Goal: Task Accomplishment & Management: Complete application form

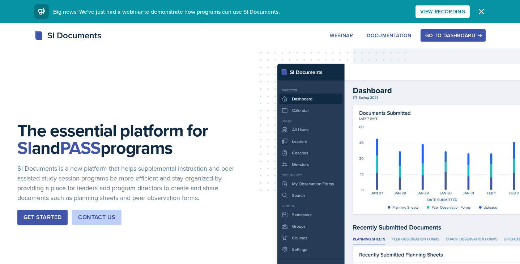
click at [474, 34] on div "Go to Dashboard" at bounding box center [454, 36] width 56 height 6
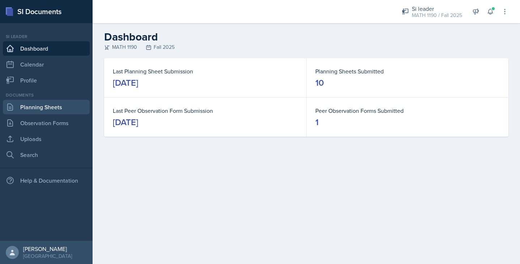
click at [40, 108] on link "Planning Sheets" at bounding box center [46, 107] width 87 height 14
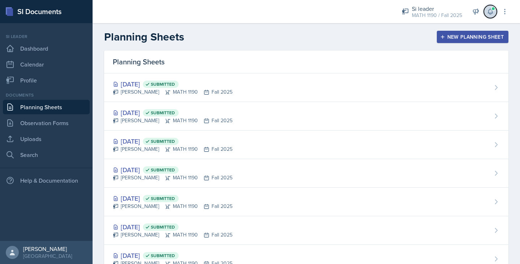
click at [494, 16] on button at bounding box center [490, 11] width 13 height 13
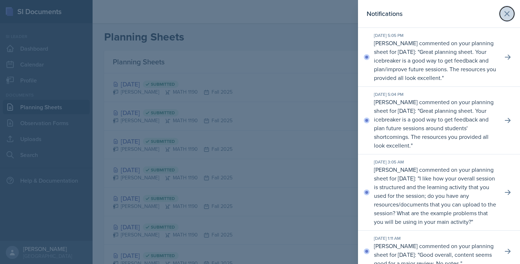
click at [510, 10] on icon at bounding box center [507, 13] width 9 height 9
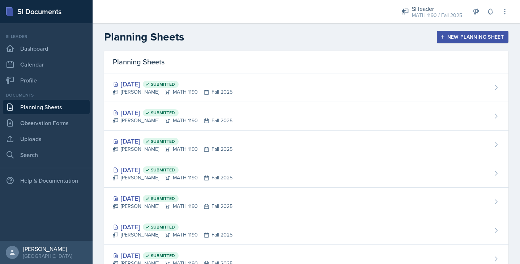
click at [500, 40] on div "New Planning Sheet" at bounding box center [473, 37] width 62 height 6
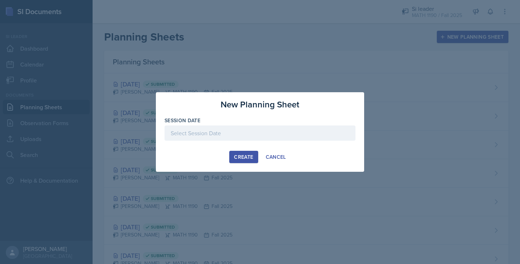
click at [235, 141] on div at bounding box center [260, 144] width 191 height 7
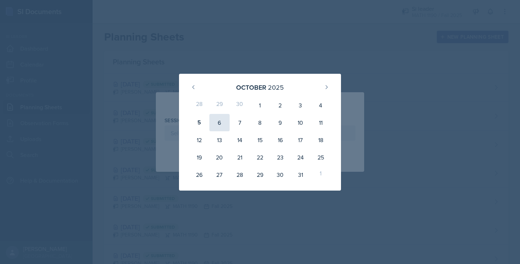
click at [220, 127] on div "6" at bounding box center [220, 122] width 20 height 17
type input "October 6th, 2025"
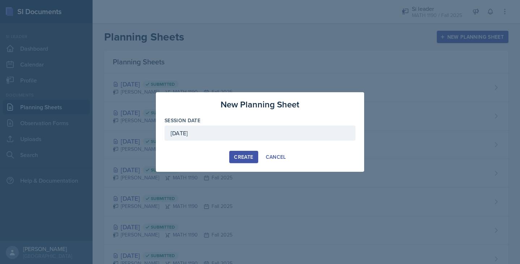
click at [238, 158] on div "Create" at bounding box center [243, 157] width 19 height 6
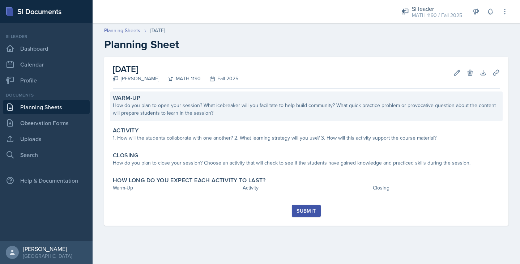
click at [191, 109] on div "How do you plan to open your session? What icebreaker will you facilitate to he…" at bounding box center [306, 109] width 387 height 15
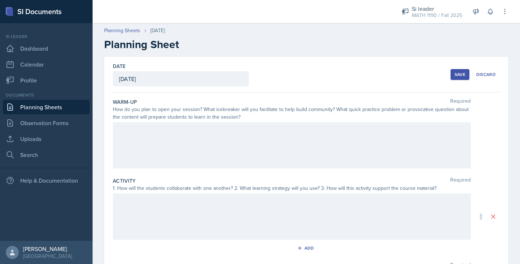
click at [166, 132] on div at bounding box center [292, 145] width 358 height 46
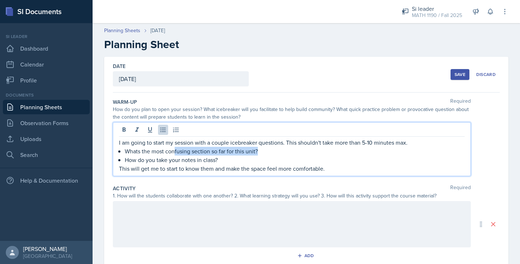
drag, startPoint x: 264, startPoint y: 152, endPoint x: 176, endPoint y: 151, distance: 88.7
click at [176, 151] on p "Whats the most confusing section so far for this unit?" at bounding box center [295, 151] width 340 height 9
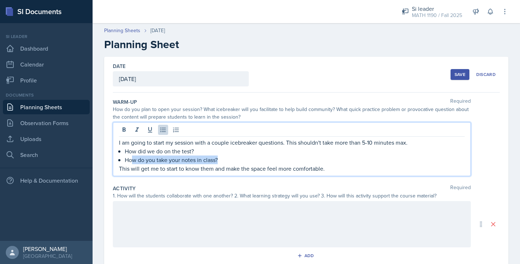
drag, startPoint x: 224, startPoint y: 157, endPoint x: 132, endPoint y: 158, distance: 91.6
click at [132, 158] on p "How do you take your notes in class?" at bounding box center [295, 160] width 340 height 9
click at [206, 157] on p "Did we do a well as we anticpated?" at bounding box center [295, 160] width 340 height 9
click at [134, 212] on div at bounding box center [292, 224] width 358 height 46
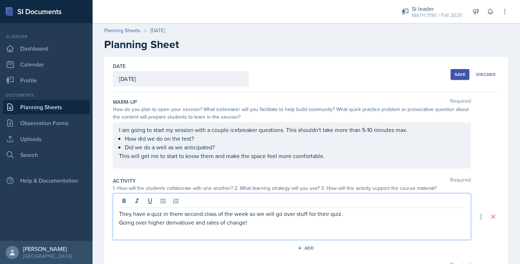
click at [170, 224] on p "Going over higher derivatiuve and rates of change!" at bounding box center [292, 222] width 346 height 9
click at [251, 225] on p "Going over higher derivative and rates of change!" at bounding box center [292, 222] width 346 height 9
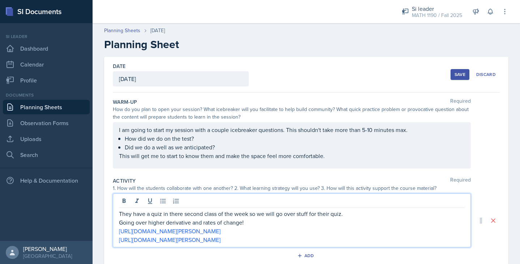
click at [353, 219] on p "Going over higher derivative and rates of change!" at bounding box center [292, 222] width 346 height 9
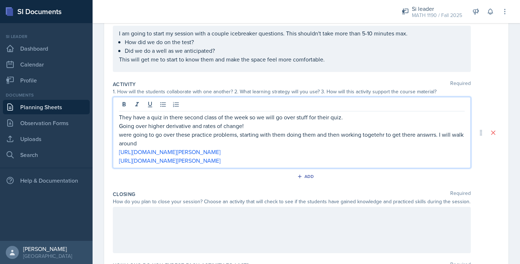
scroll to position [101, 0]
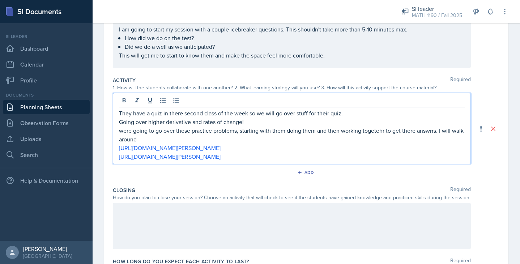
click at [375, 129] on p "were going to go over these practice problems, starting with them doing them an…" at bounding box center [292, 134] width 346 height 17
click at [412, 128] on p "were going to go over these practice problems, starting with them doing them an…" at bounding box center [292, 134] width 346 height 17
click at [421, 128] on p "were going to go over these practice problems, starting with them doing them an…" at bounding box center [292, 134] width 346 height 17
click at [174, 137] on p "were going to go over these practice problems, starting with them doing them an…" at bounding box center [292, 134] width 346 height 17
click at [149, 221] on div at bounding box center [292, 226] width 358 height 46
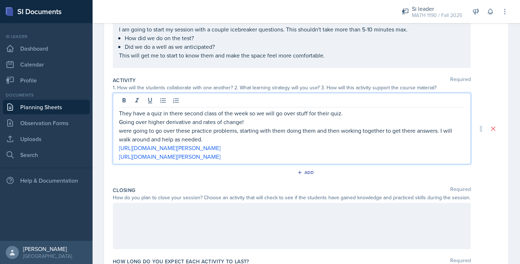
scroll to position [113, 0]
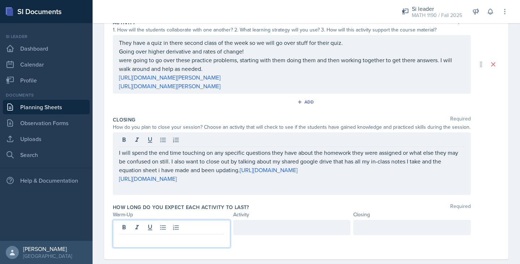
click at [164, 236] on p at bounding box center [171, 240] width 105 height 9
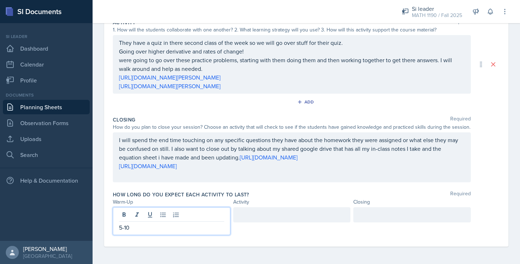
click at [246, 215] on div at bounding box center [292, 214] width 118 height 15
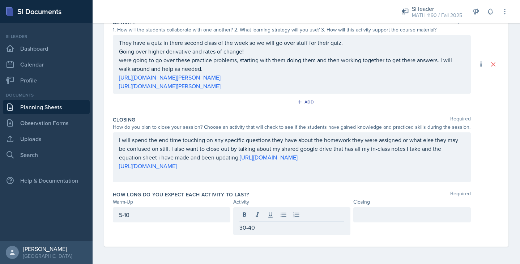
click at [412, 207] on div at bounding box center [413, 214] width 118 height 15
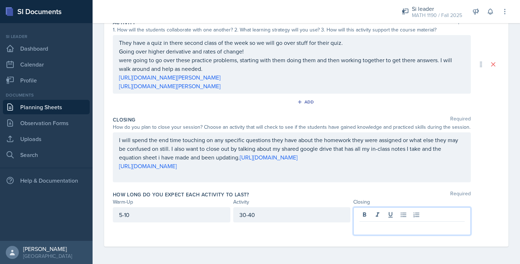
click at [297, 213] on div "30-40" at bounding box center [292, 214] width 118 height 15
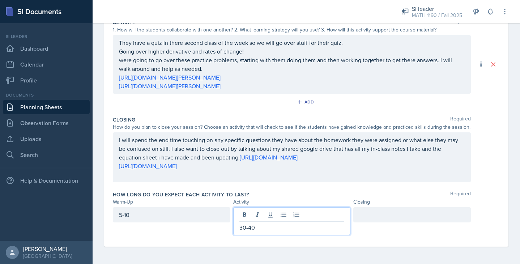
click at [285, 227] on p "30-40" at bounding box center [292, 227] width 105 height 9
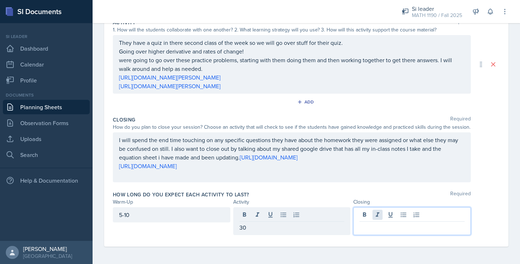
click at [376, 218] on div at bounding box center [413, 221] width 118 height 28
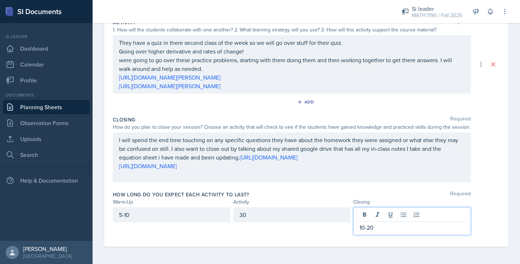
click at [324, 90] on p "https://tutorial.math.lamar.edu/Problems/CalcI/RateOfChange.aspx" at bounding box center [292, 86] width 346 height 9
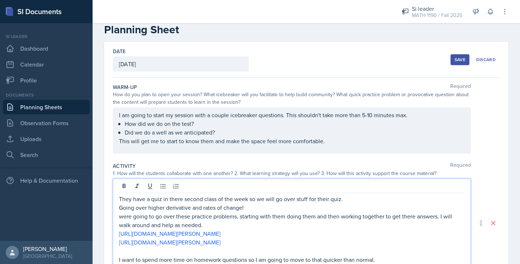
scroll to position [0, 0]
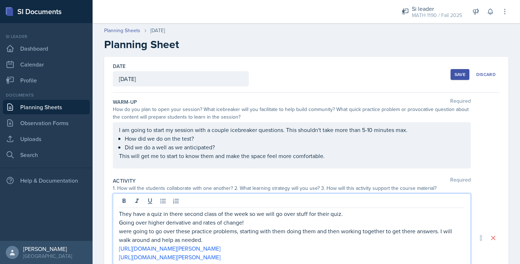
click at [460, 72] on div "Save" at bounding box center [460, 75] width 11 height 6
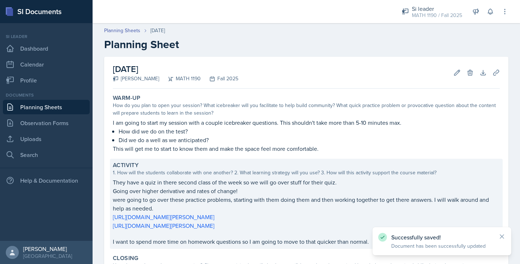
scroll to position [132, 0]
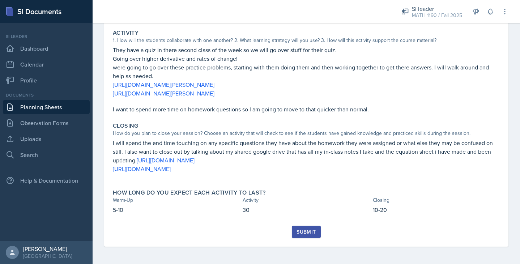
click at [314, 230] on div "Submit" at bounding box center [306, 232] width 19 height 6
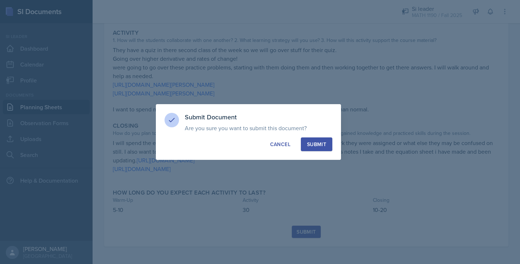
click at [316, 140] on button "Submit" at bounding box center [316, 145] width 31 height 14
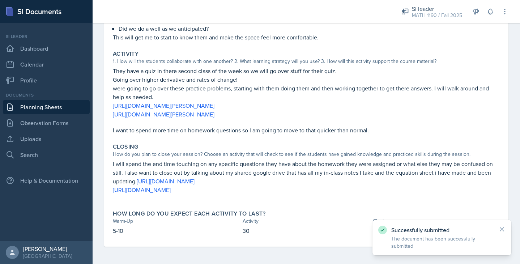
click at [67, 106] on link "Planning Sheets" at bounding box center [46, 107] width 87 height 14
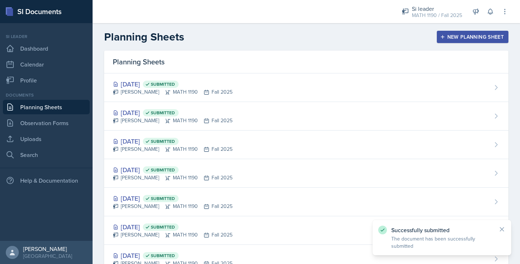
click at [449, 37] on div "New Planning Sheet" at bounding box center [473, 37] width 62 height 6
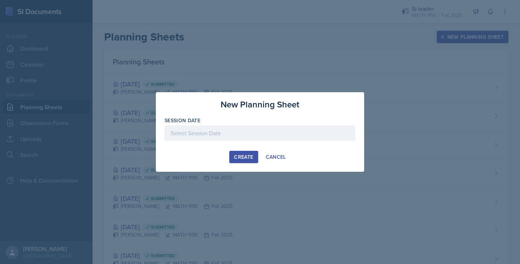
click at [219, 135] on div at bounding box center [260, 133] width 191 height 15
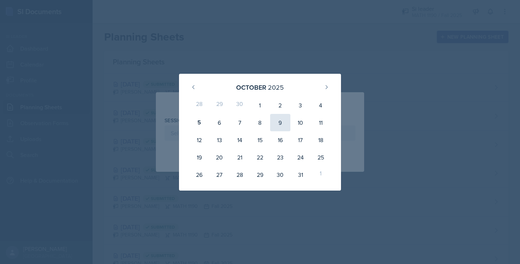
click at [277, 125] on div "9" at bounding box center [280, 122] width 20 height 17
type input "October 9th, 2025"
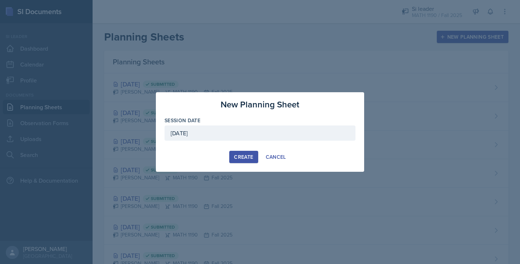
click at [233, 159] on button "Create" at bounding box center [243, 157] width 29 height 12
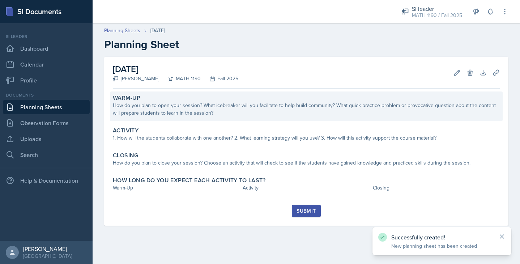
click at [206, 113] on div "How do you plan to open your session? What icebreaker will you facilitate to he…" at bounding box center [306, 109] width 387 height 15
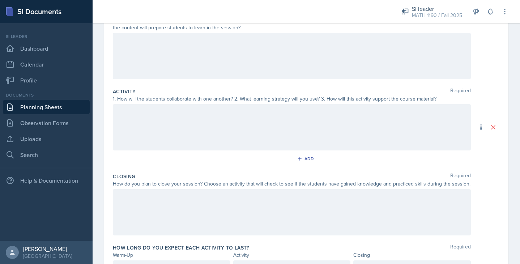
scroll to position [130, 0]
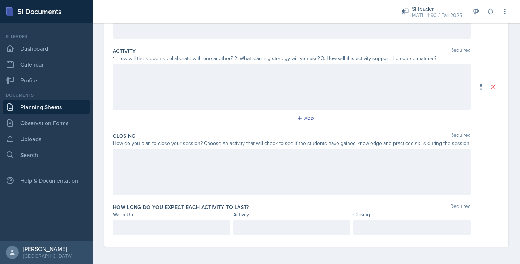
click at [167, 182] on div at bounding box center [292, 172] width 358 height 46
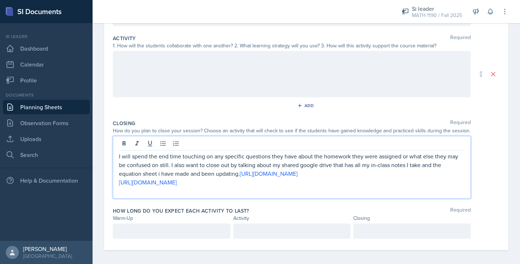
scroll to position [0, 0]
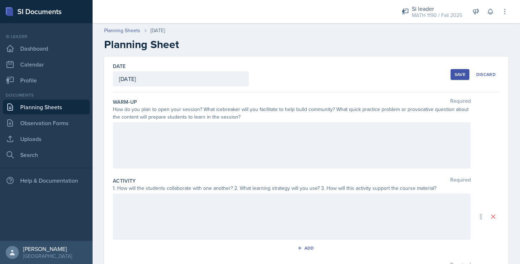
click at [161, 134] on div at bounding box center [292, 145] width 358 height 46
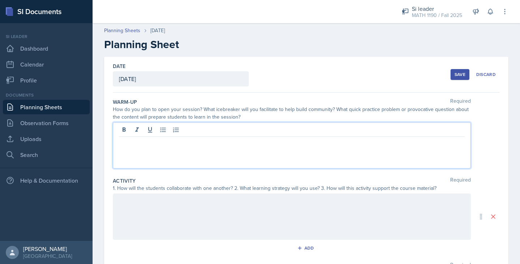
paste div
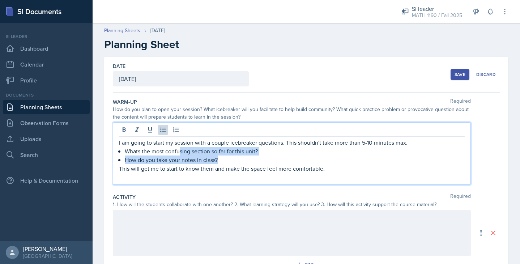
drag, startPoint x: 228, startPoint y: 159, endPoint x: 180, endPoint y: 148, distance: 49.0
click at [180, 148] on ul "Whats the most confusing section so far for this unit? How do you take your not…" at bounding box center [295, 155] width 340 height 17
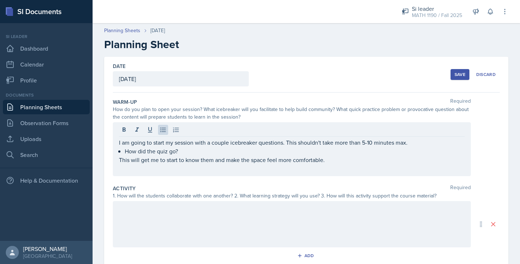
click at [145, 214] on div at bounding box center [292, 224] width 358 height 46
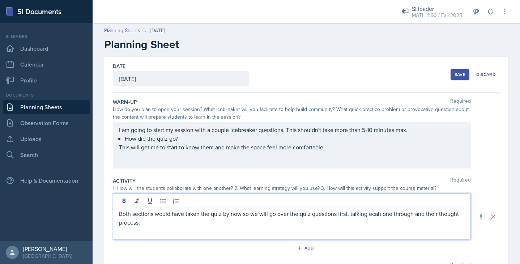
click at [373, 214] on p "Both sections would have taken the quiz by now so we will go over the quiz ques…" at bounding box center [292, 218] width 346 height 17
click at [164, 225] on p "Both sections would have taken the quiz by now so we will go over the quiz ques…" at bounding box center [292, 218] width 346 height 17
click at [240, 219] on p "Both sections would have taken the quiz by now so we will go over the quiz ques…" at bounding box center [292, 218] width 346 height 17
click at [288, 222] on p "Both sections would have taken the quiz by now so we will go over the quiz ques…" at bounding box center [292, 218] width 346 height 17
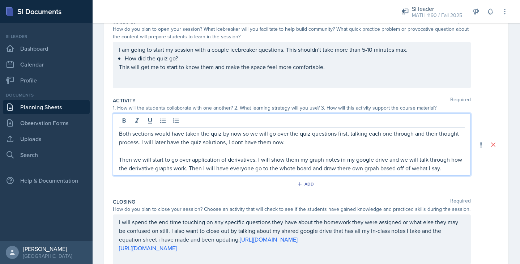
scroll to position [94, 0]
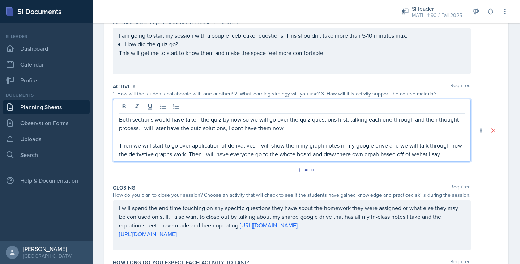
click at [371, 157] on p "Then we will start to go over application of derivatives. I will show them my g…" at bounding box center [292, 149] width 346 height 17
click at [288, 153] on p "Then we will start to go over application of derivatives. I will show them my g…" at bounding box center [292, 149] width 346 height 17
click at [419, 151] on p "Then we will start to go over application of derivatives. I will show them my g…" at bounding box center [292, 149] width 346 height 17
click at [451, 155] on p "Then we will start to go over application of derivatives. I will show them my g…" at bounding box center [292, 149] width 346 height 17
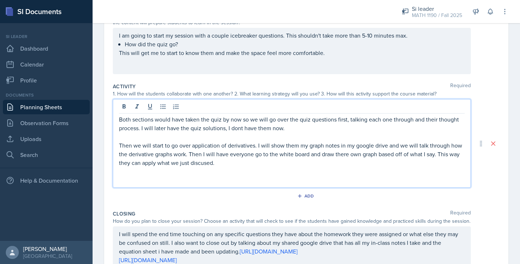
click at [214, 162] on p "Then we will start to go over application of derivatives. I will show them my g…" at bounding box center [292, 154] width 346 height 26
click at [202, 162] on p "Then we will start to go over application of derivatives. I will show them my g…" at bounding box center [292, 154] width 346 height 26
click at [200, 160] on p "Then we will start to go over application of derivatives. I will show them my g…" at bounding box center [292, 154] width 346 height 26
click at [198, 161] on p "Then we will start to go over application of derivatives. I will show them my g…" at bounding box center [292, 154] width 346 height 26
click at [207, 183] on p at bounding box center [292, 180] width 346 height 9
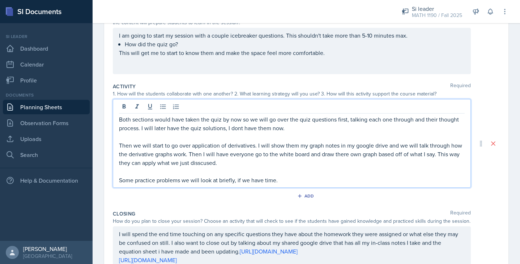
click at [205, 165] on p "Then we will start to go over application of derivatives. I will show them my g…" at bounding box center [292, 154] width 346 height 26
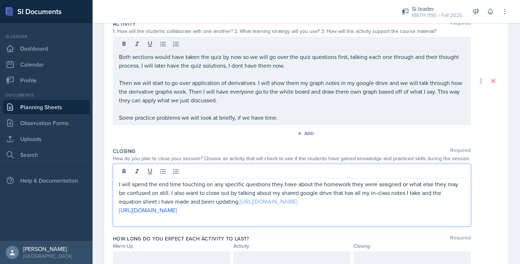
scroll to position [170, 0]
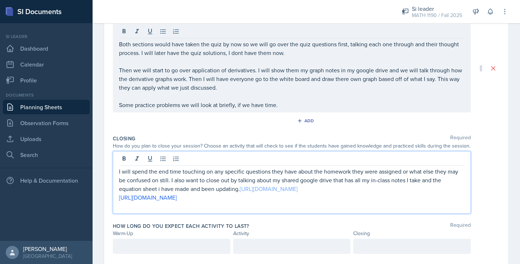
copy link "."
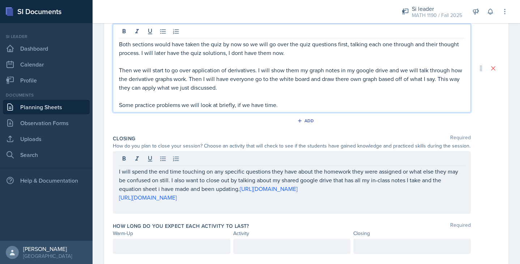
click at [294, 97] on p at bounding box center [292, 96] width 346 height 9
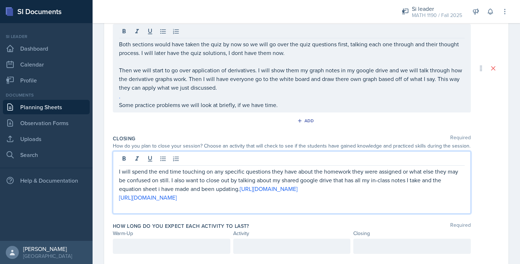
drag, startPoint x: 239, startPoint y: 176, endPoint x: 456, endPoint y: 187, distance: 217.4
click at [456, 187] on p "I will spend the end time touching on any specific questions they have about th…" at bounding box center [292, 180] width 346 height 26
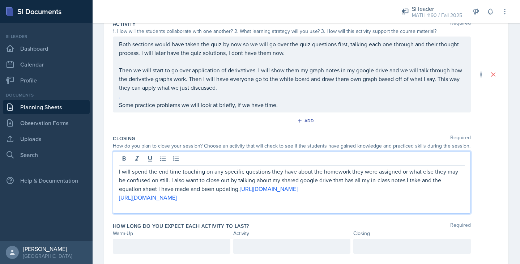
click at [456, 187] on p "I will spend the end time touching on any specific questions they have about th…" at bounding box center [292, 180] width 346 height 26
drag, startPoint x: 462, startPoint y: 190, endPoint x: 241, endPoint y: 191, distance: 221.2
click at [241, 191] on p "I will spend the end time touching on any specific questions they have about th…" at bounding box center [292, 180] width 346 height 26
copy p "[URL][DOMAIN_NAME]"
click at [178, 96] on p "." at bounding box center [292, 96] width 346 height 9
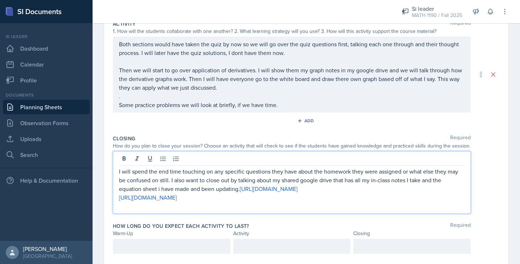
scroll to position [170, 0]
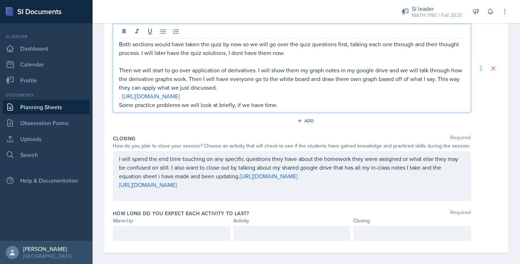
click at [118, 99] on div "Both sections would have taken the quiz by now so we will go over the quiz ques…" at bounding box center [292, 68] width 358 height 89
click at [117, 97] on div "Both sections would have taken the quiz by now so we will go over the quiz ques…" at bounding box center [292, 68] width 358 height 89
click at [120, 96] on p ". https://drive.google.com/drive/u/0/folders/1HnJG2aKeVx6q68yO23i9V-gcedagJpZK" at bounding box center [292, 96] width 346 height 9
click at [278, 104] on p "Some practice problems we will look at briefly, if we have time." at bounding box center [292, 105] width 346 height 9
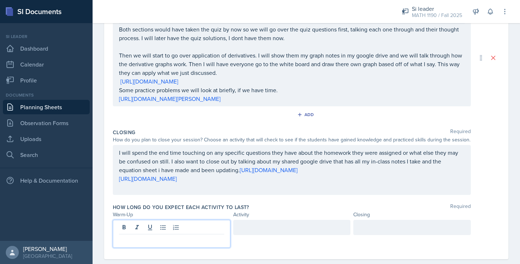
click at [172, 236] on p at bounding box center [171, 240] width 105 height 9
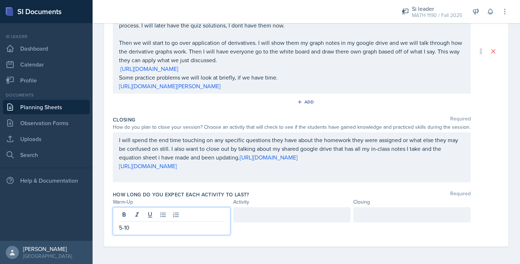
click at [379, 213] on div at bounding box center [413, 214] width 118 height 15
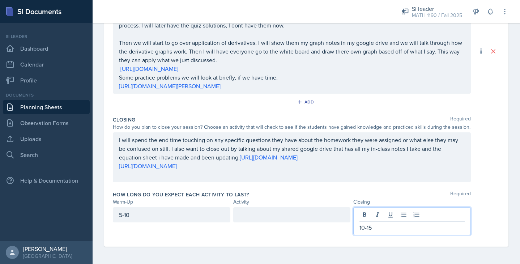
click at [270, 212] on div at bounding box center [292, 214] width 118 height 15
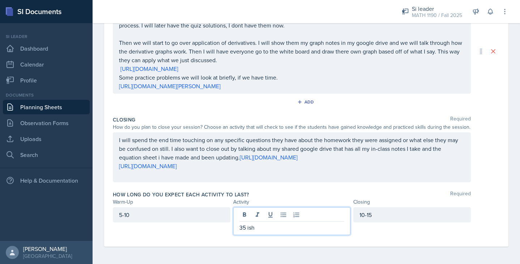
click at [400, 182] on div "Closing Required How do you plan to close your session? Choose an activity that…" at bounding box center [306, 150] width 387 height 75
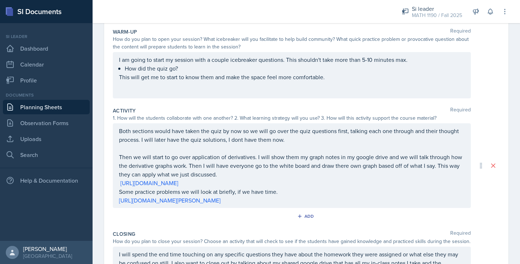
scroll to position [0, 0]
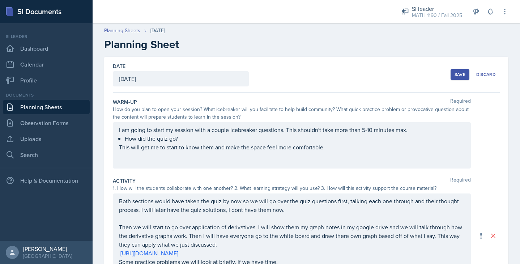
click at [459, 73] on div "Save" at bounding box center [460, 75] width 11 height 6
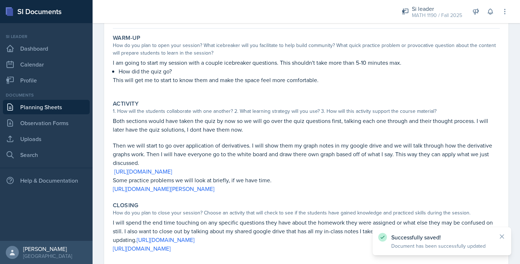
scroll to position [140, 0]
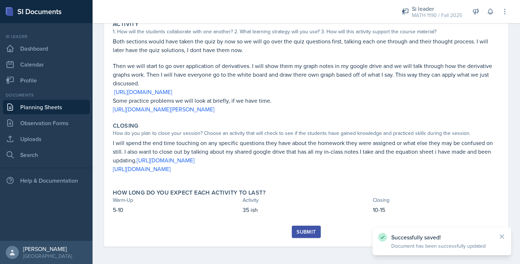
click at [310, 230] on div "Submit" at bounding box center [306, 232] width 19 height 6
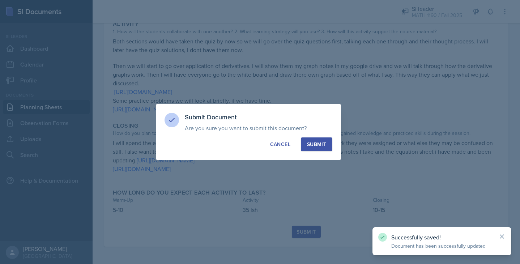
click at [317, 140] on button "Submit" at bounding box center [316, 145] width 31 height 14
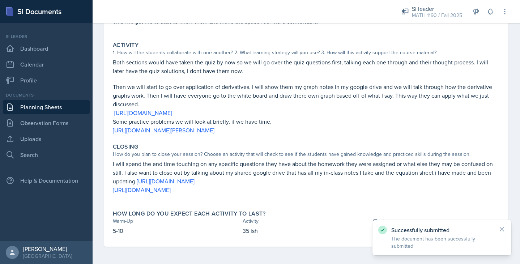
scroll to position [0, 0]
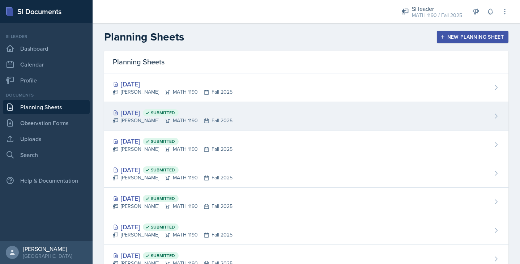
click at [144, 112] on div "[DATE] Submitted" at bounding box center [173, 113] width 120 height 10
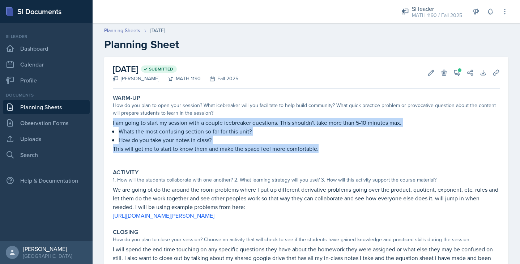
drag, startPoint x: 322, startPoint y: 148, endPoint x: 105, endPoint y: 125, distance: 218.4
click at [105, 125] on div "[DATE] Submitted [PERSON_NAME] MATH 1190 Fall 2025 Edit Delete View Comments Co…" at bounding box center [306, 194] width 405 height 275
copy div "I am going to start my session with a couple icebreaker questions. This shouldn…"
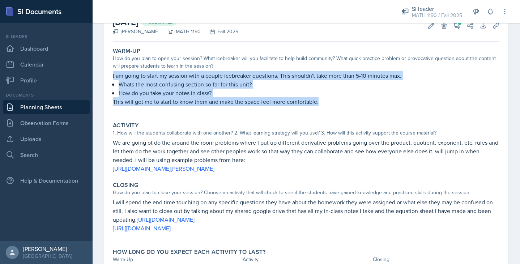
scroll to position [85, 0]
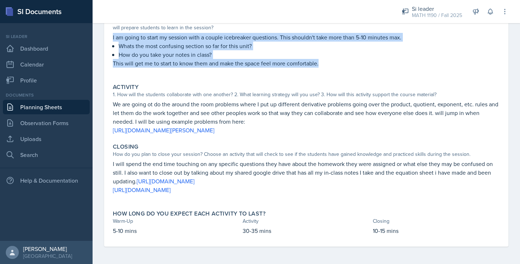
drag, startPoint x: 111, startPoint y: 161, endPoint x: 292, endPoint y: 190, distance: 182.8
click at [292, 190] on div "Closing How do you plan to close your session? Choose an activity that will che…" at bounding box center [306, 172] width 393 height 64
copy div "I will spend the end time touching on any specific questions they have about th…"
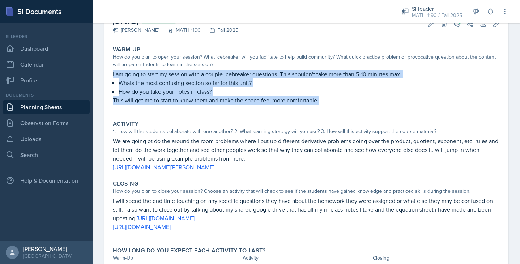
scroll to position [39, 0]
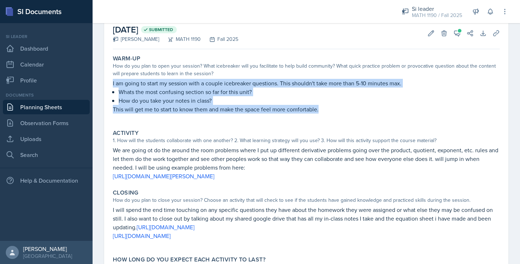
drag, startPoint x: 326, startPoint y: 107, endPoint x: 106, endPoint y: 85, distance: 221.6
click at [106, 85] on div "[DATE] Submitted [PERSON_NAME] MATH 1190 Fall 2025 Edit Delete View Comments Co…" at bounding box center [306, 154] width 405 height 275
copy div "I am going to start my session with a couple icebreaker questions. This shouldn…"
